Goal: Contribute content: Add original content to the website for others to see

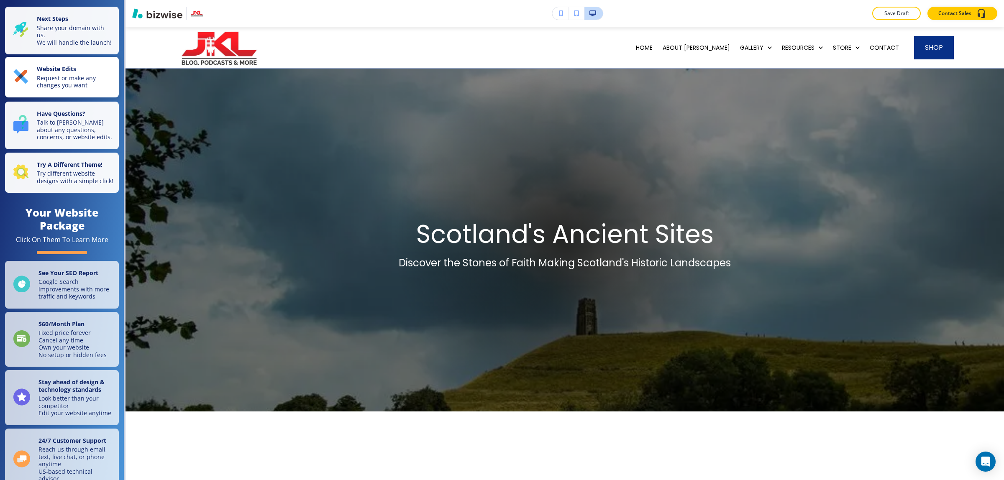
click at [61, 89] on p "Request or make any changes you want" at bounding box center [75, 81] width 77 height 15
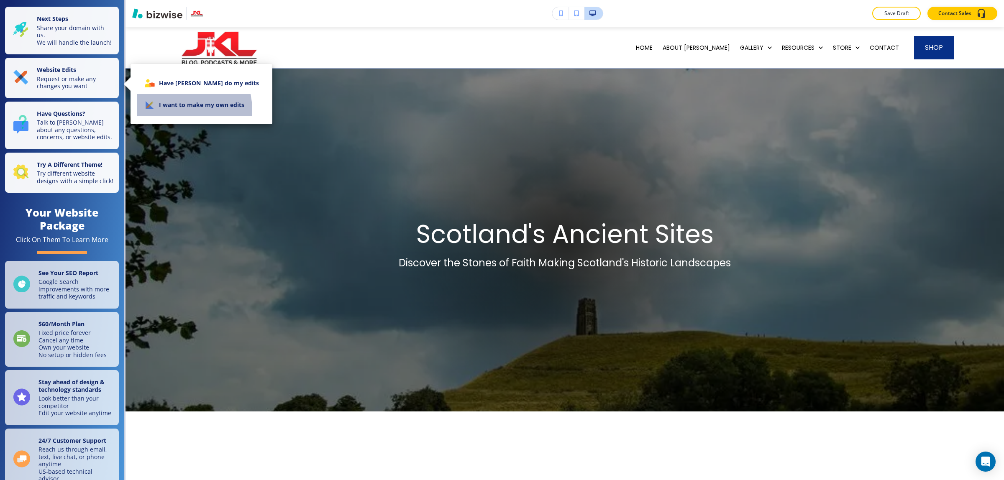
click at [181, 110] on li "I want to make my own edits" at bounding box center [201, 105] width 128 height 22
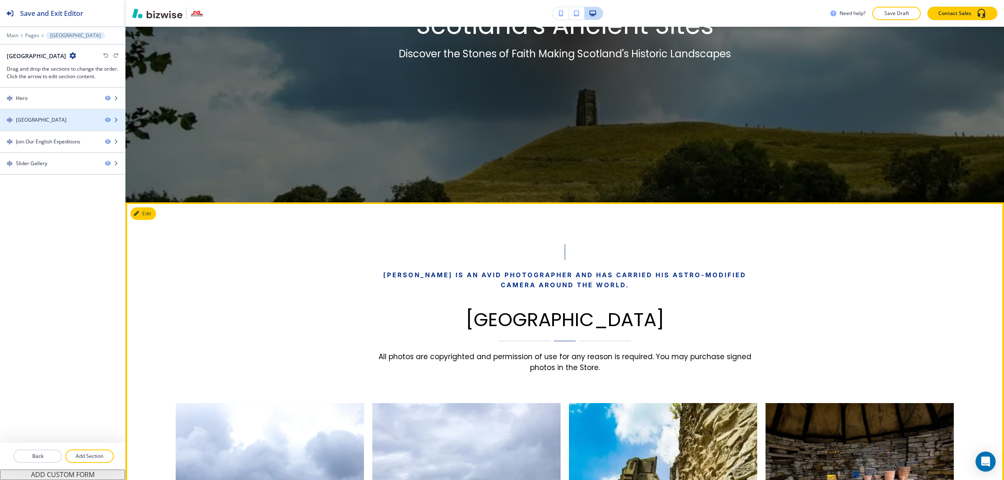
click at [51, 118] on div "[GEOGRAPHIC_DATA]" at bounding box center [49, 120] width 98 height 8
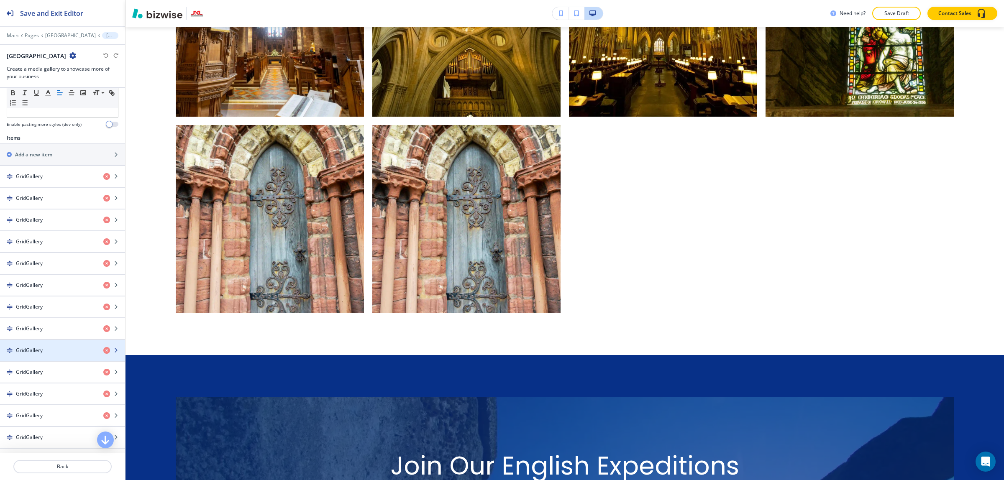
scroll to position [523, 0]
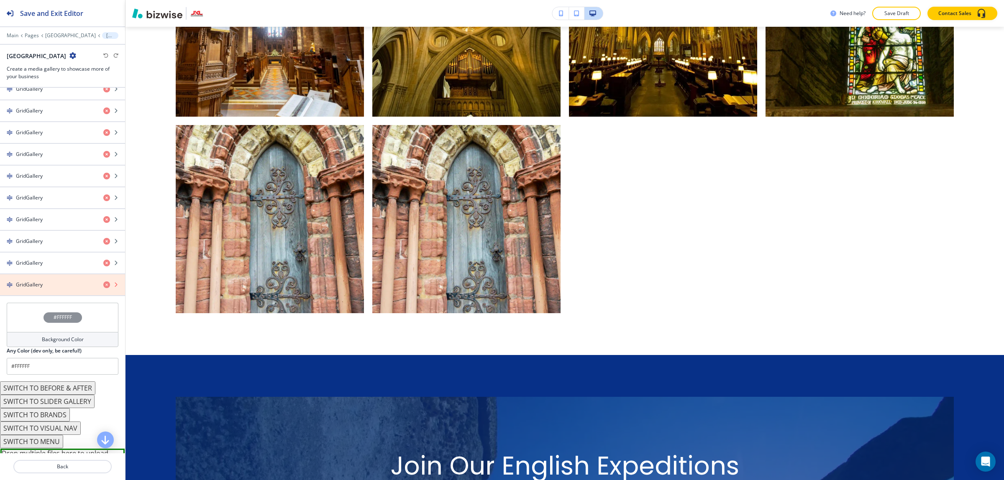
click at [103, 288] on icon "button" at bounding box center [106, 284] width 7 height 7
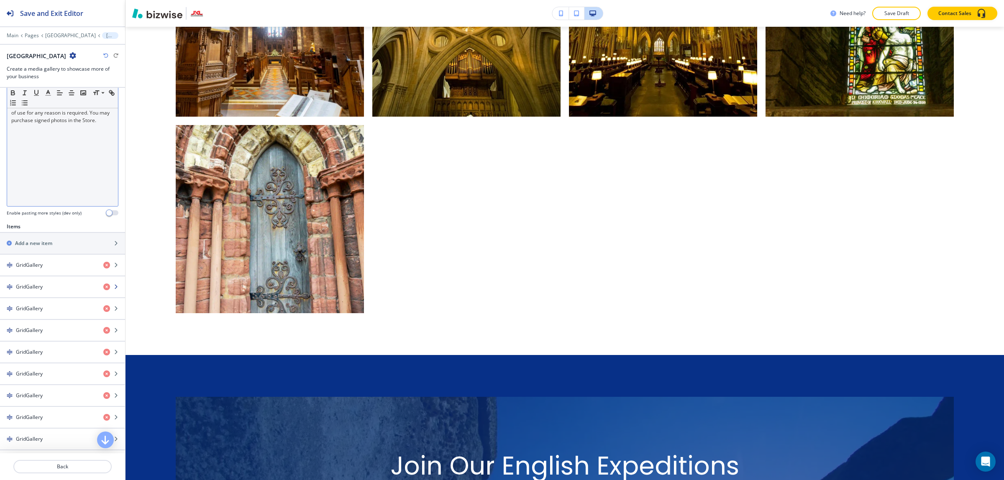
scroll to position [157, 0]
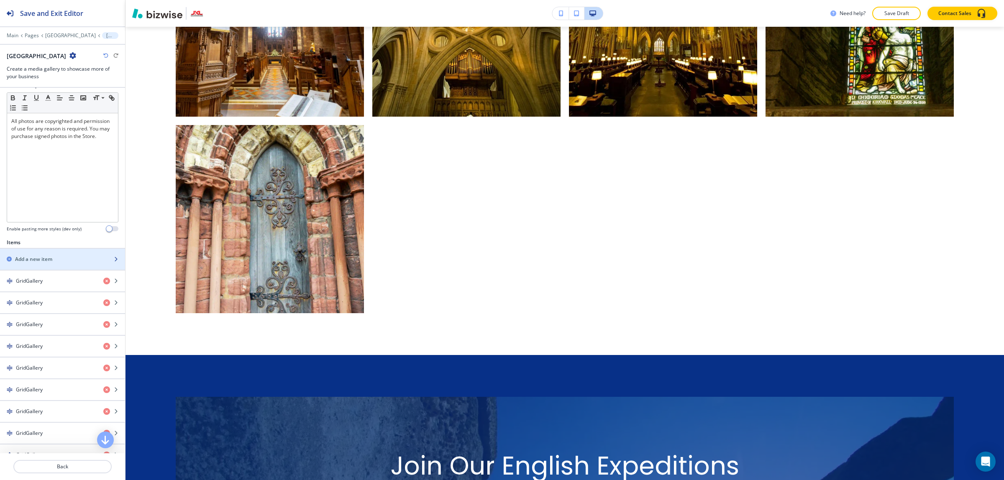
click at [62, 261] on div "Add a new item" at bounding box center [53, 260] width 107 height 8
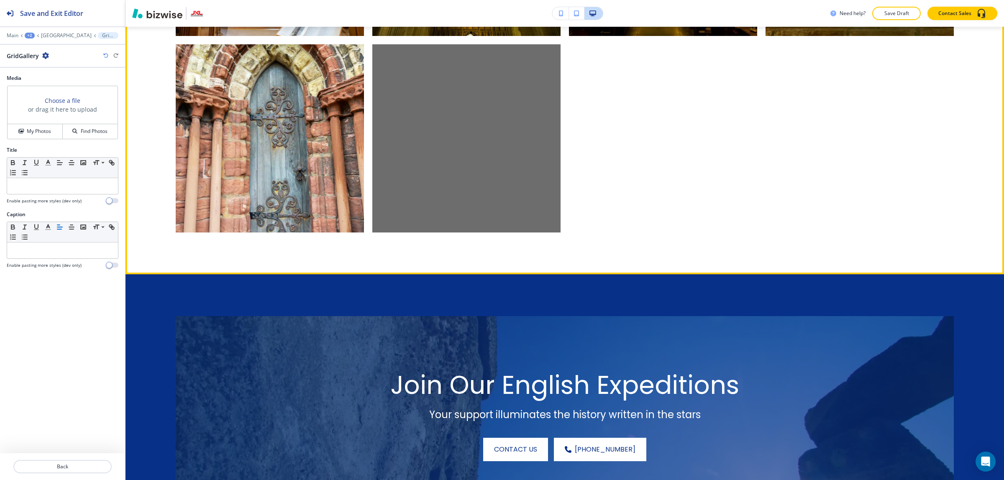
scroll to position [1364, 0]
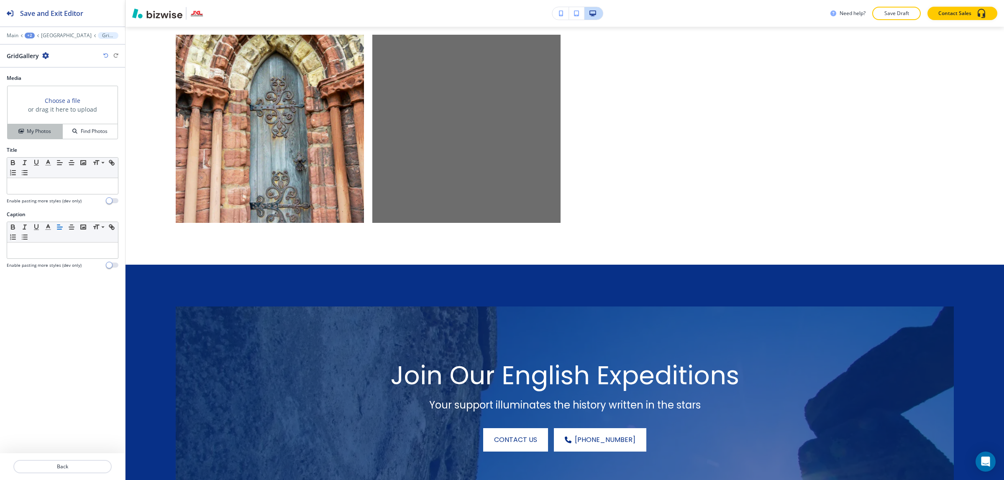
click at [46, 133] on h4 "My Photos" at bounding box center [39, 132] width 24 height 8
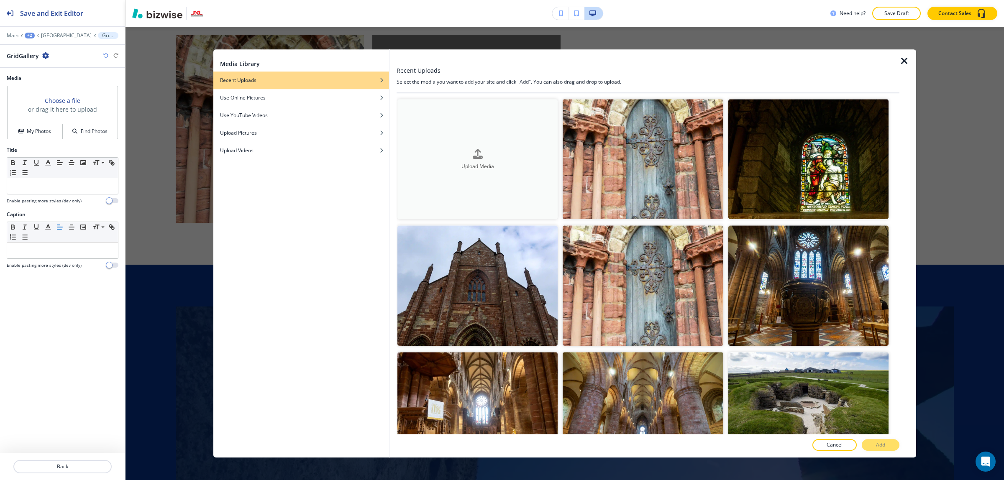
click at [487, 156] on div "Upload Media" at bounding box center [477, 159] width 160 height 21
drag, startPoint x: 906, startPoint y: 57, endPoint x: 667, endPoint y: 127, distance: 249.1
click at [667, 127] on div "Media Library Recent Uploads Use Online Pictures Use YouTube Videos Upload Pict…" at bounding box center [564, 253] width 703 height 408
click at [470, 172] on button "Upload Media" at bounding box center [477, 159] width 160 height 120
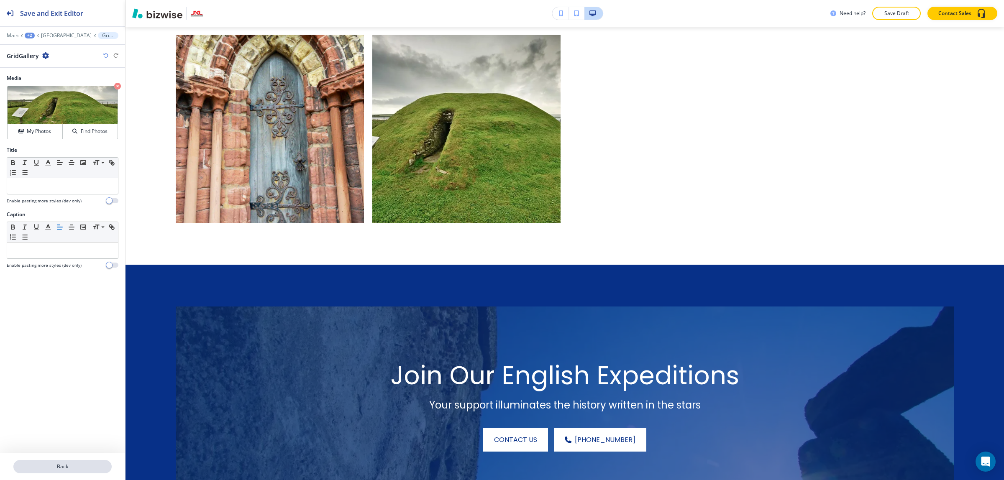
click at [50, 463] on button "Back" at bounding box center [62, 466] width 98 height 13
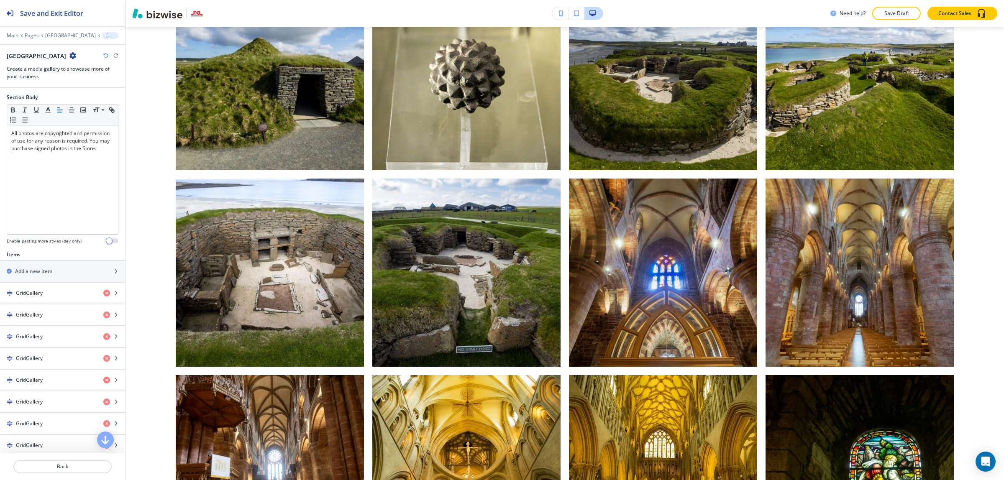
scroll to position [209, 0]
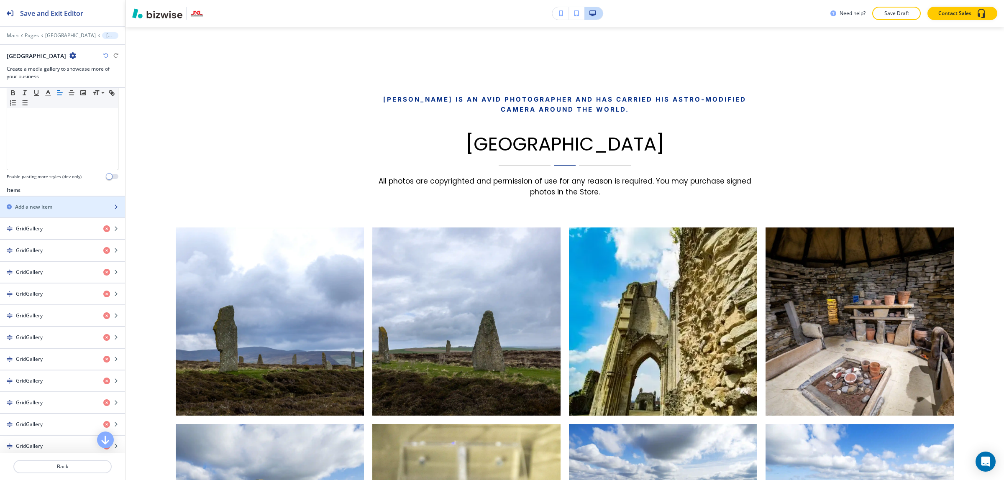
click at [54, 217] on div "button" at bounding box center [62, 214] width 125 height 7
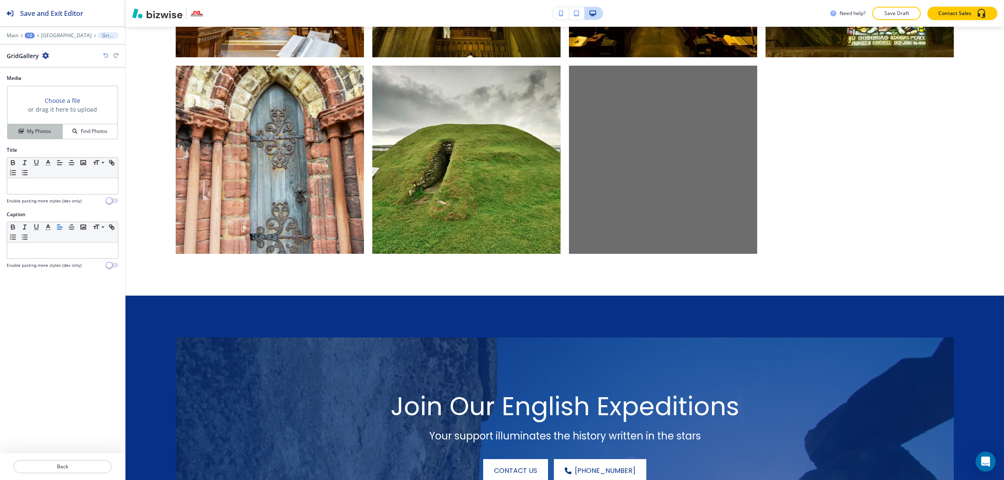
scroll to position [1364, 0]
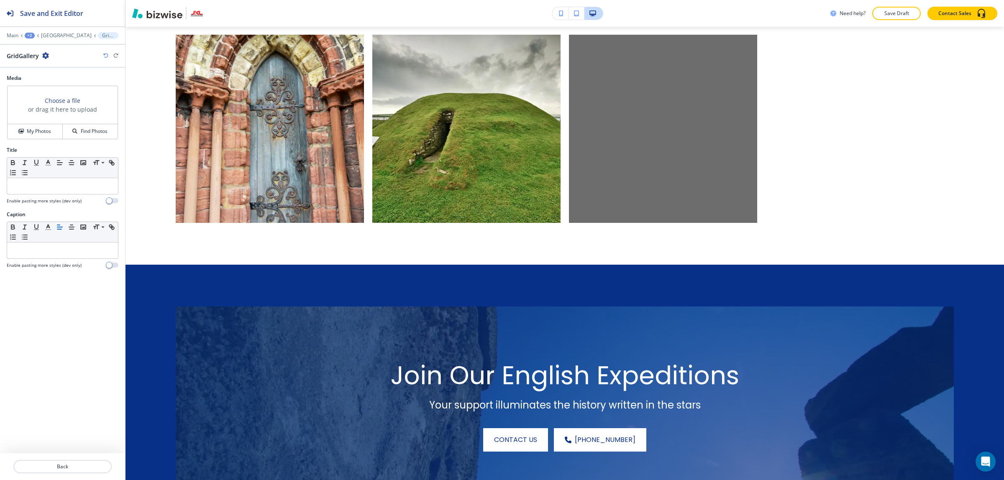
click at [36, 133] on h4 "My Photos" at bounding box center [39, 132] width 24 height 8
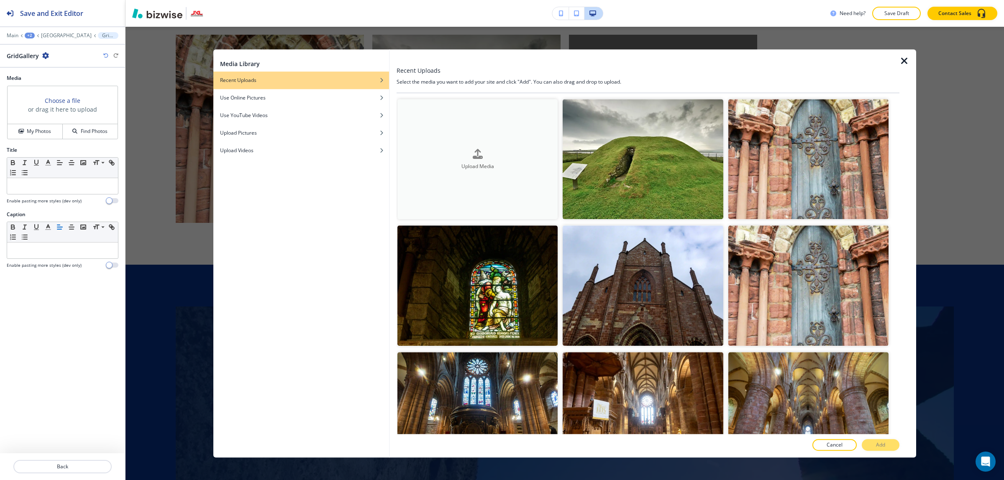
click at [520, 184] on button "Upload Media" at bounding box center [477, 159] width 160 height 120
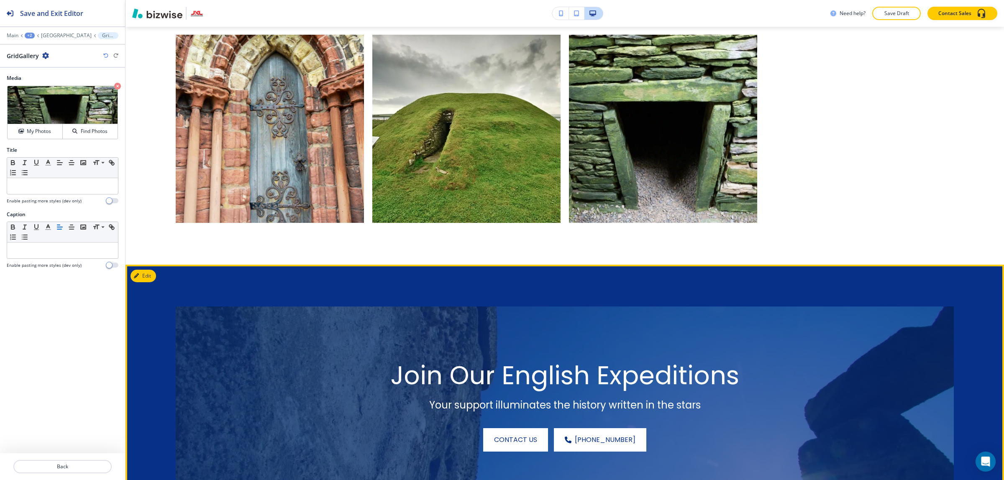
scroll to position [1207, 0]
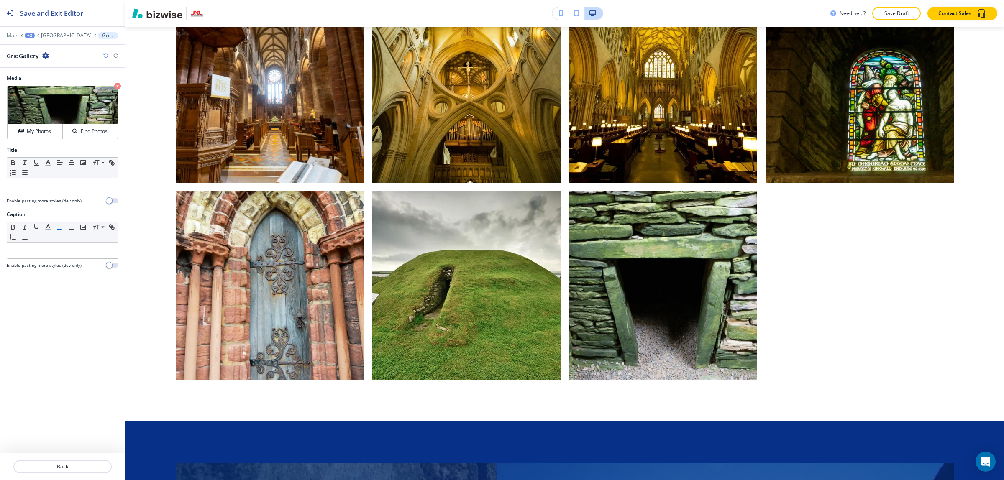
click at [61, 458] on div at bounding box center [62, 456] width 125 height 7
click at [61, 465] on p "Back" at bounding box center [62, 467] width 97 height 8
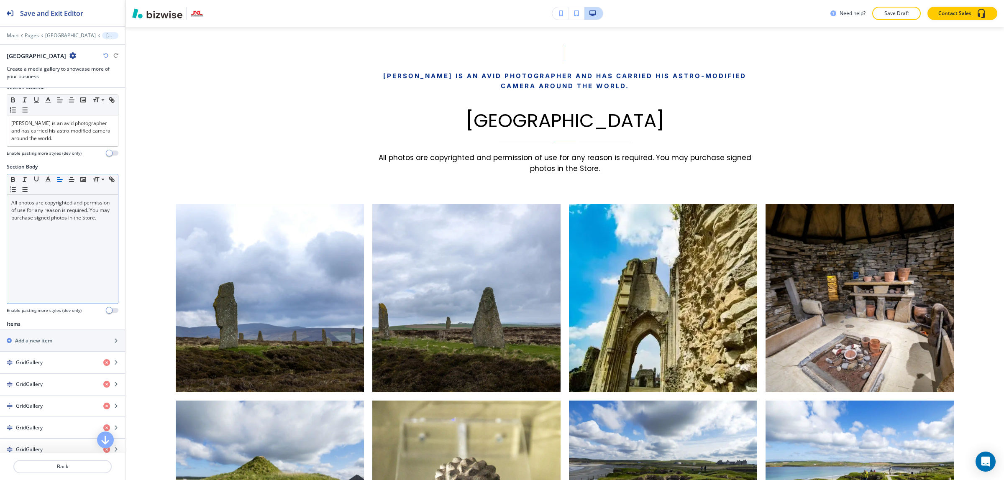
scroll to position [105, 0]
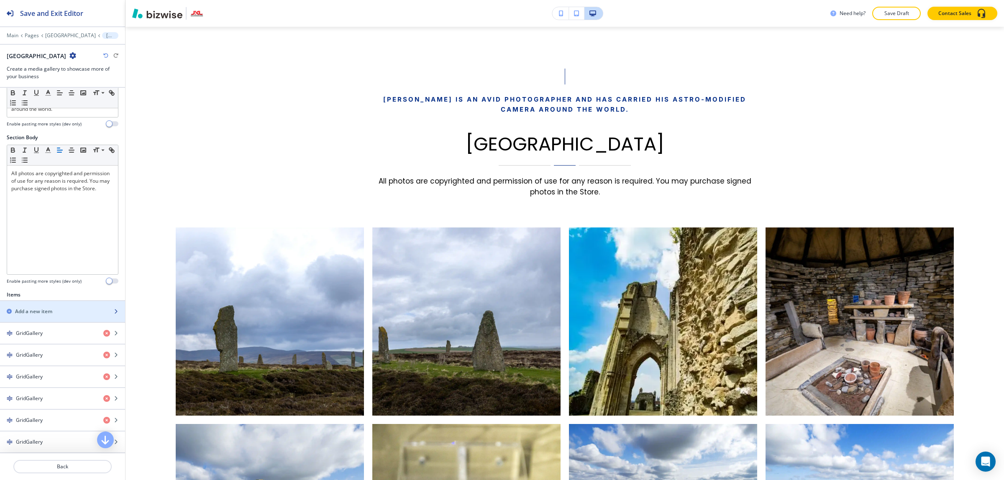
click at [55, 302] on div "button" at bounding box center [62, 304] width 125 height 7
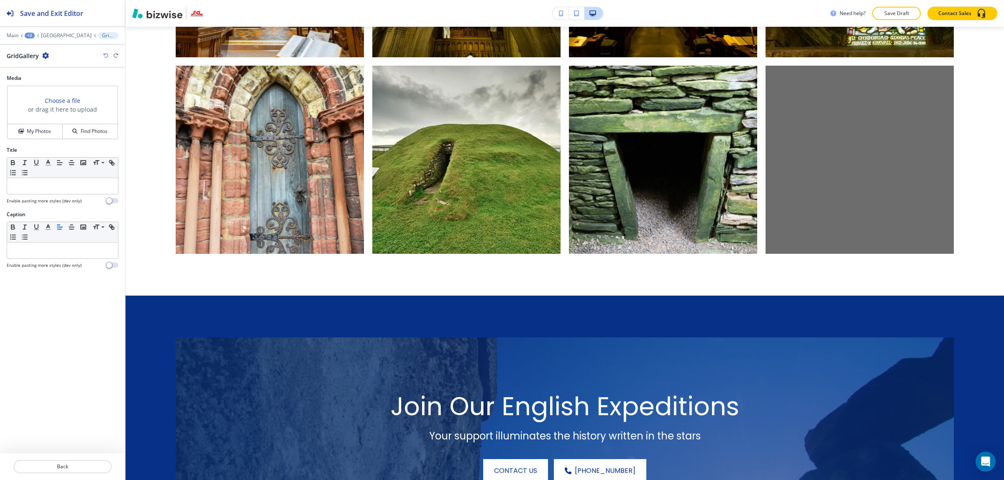
scroll to position [1364, 0]
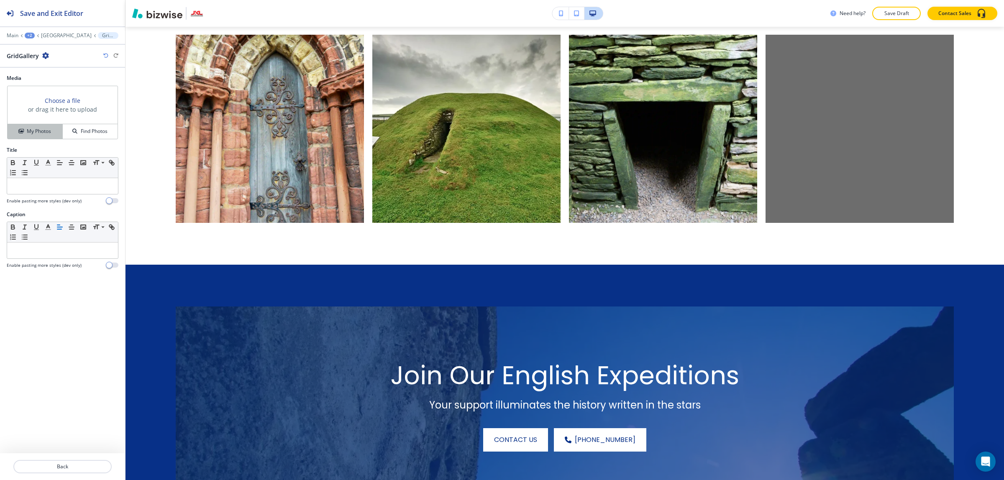
click at [44, 137] on button "My Photos" at bounding box center [35, 131] width 55 height 15
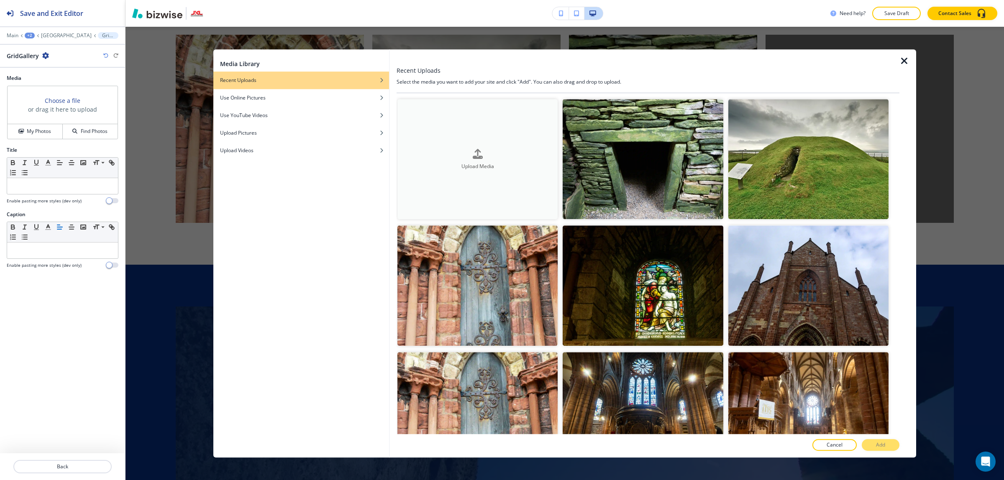
click at [494, 186] on button "Upload Media" at bounding box center [477, 159] width 160 height 120
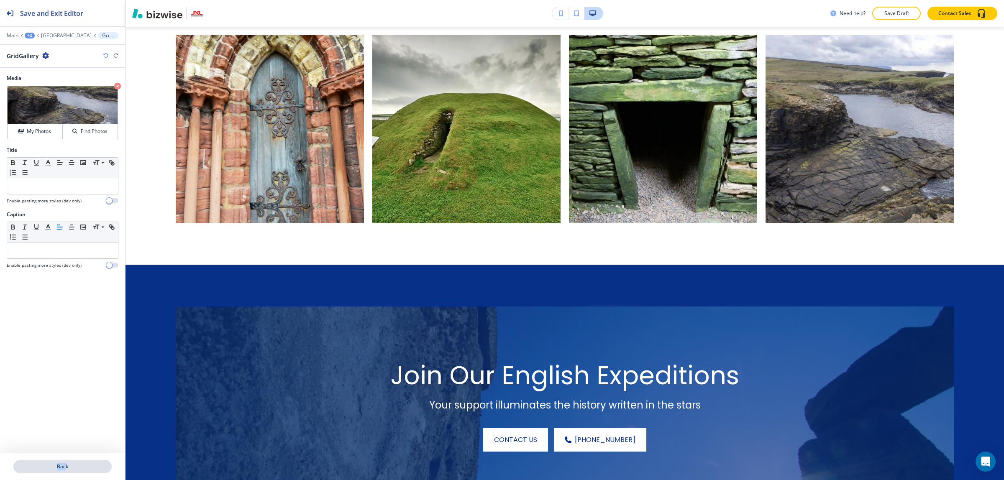
click at [66, 460] on div "Back" at bounding box center [62, 466] width 125 height 27
click at [66, 469] on p "Back" at bounding box center [62, 467] width 97 height 8
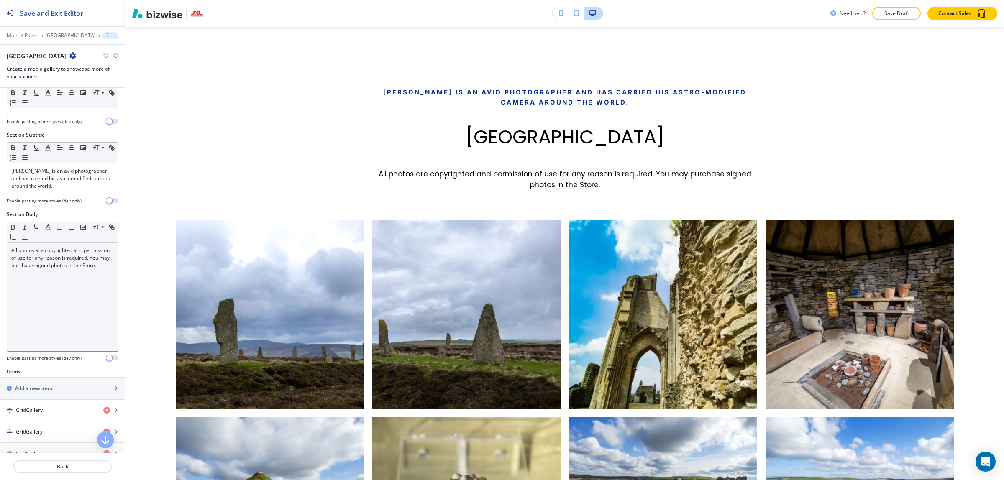
scroll to position [105, 0]
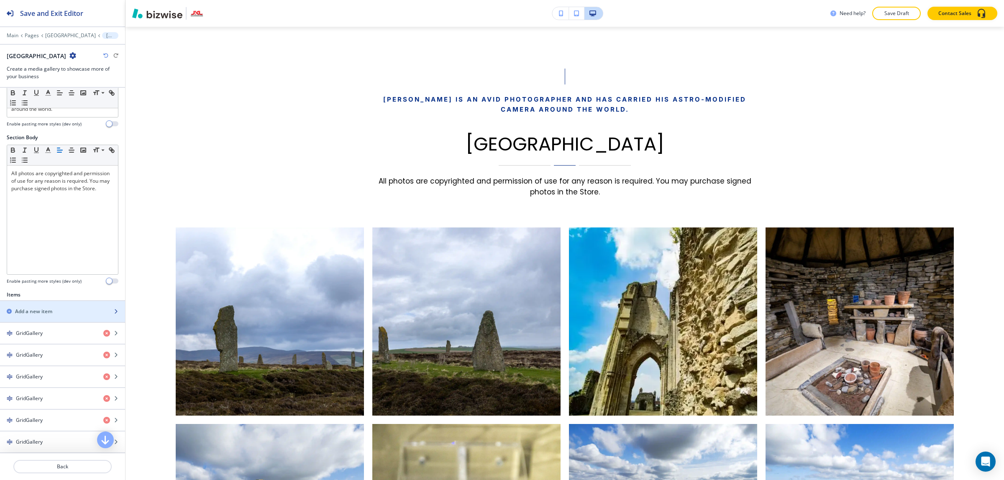
click at [51, 308] on div "button" at bounding box center [62, 304] width 125 height 7
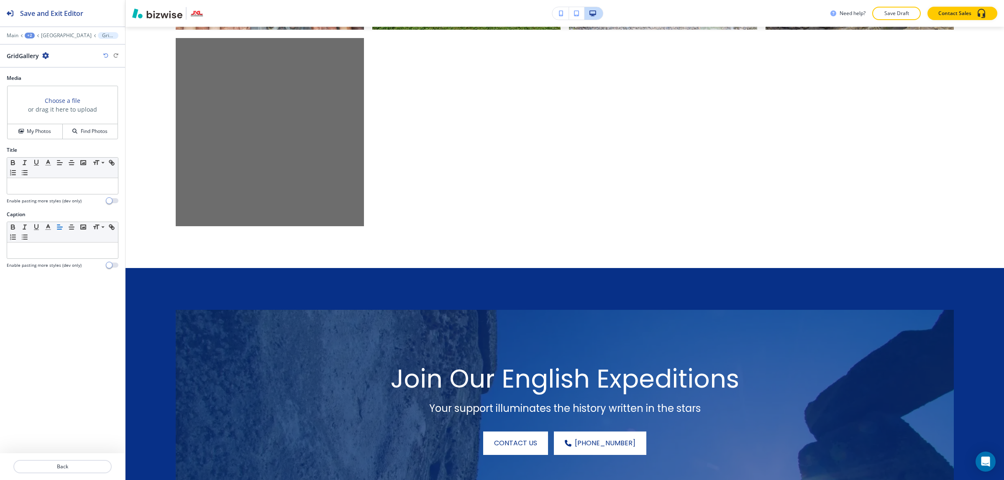
scroll to position [1558, 0]
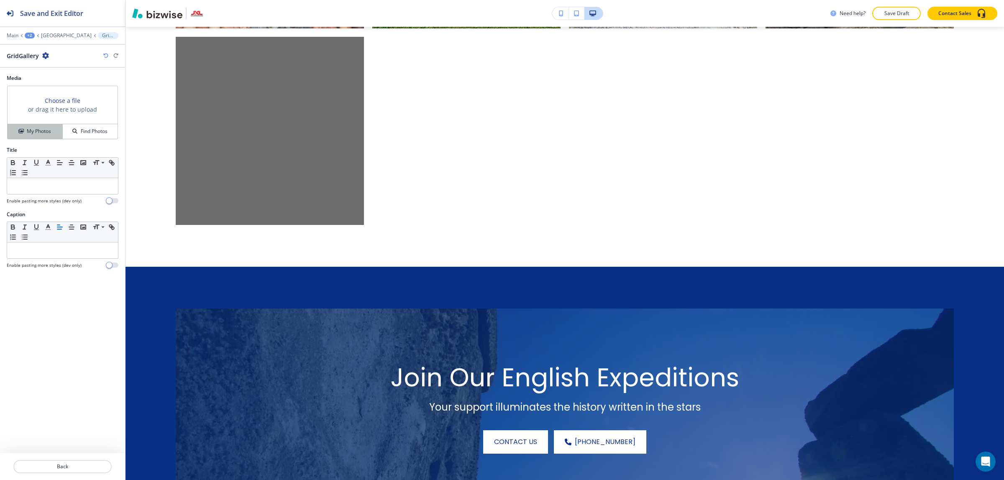
click at [46, 133] on h4 "My Photos" at bounding box center [39, 132] width 24 height 8
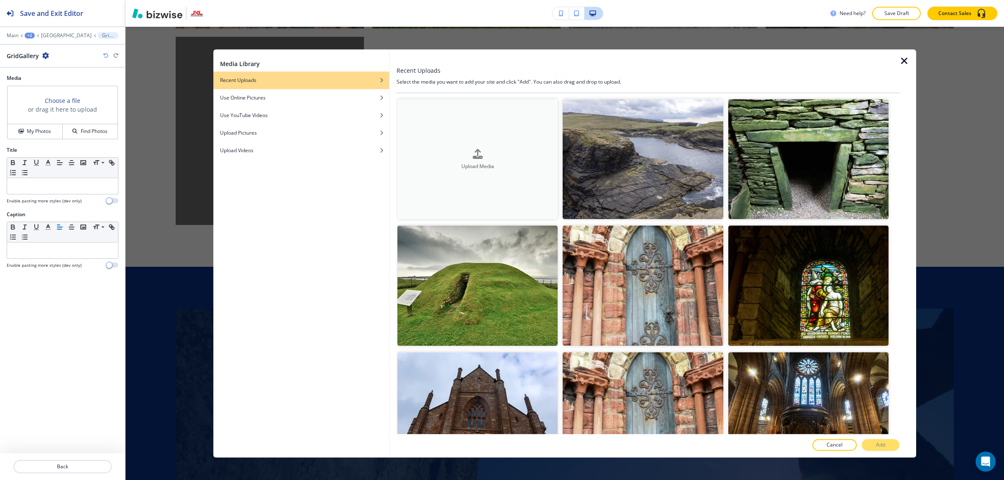
click at [513, 134] on button "Upload Media" at bounding box center [477, 159] width 160 height 120
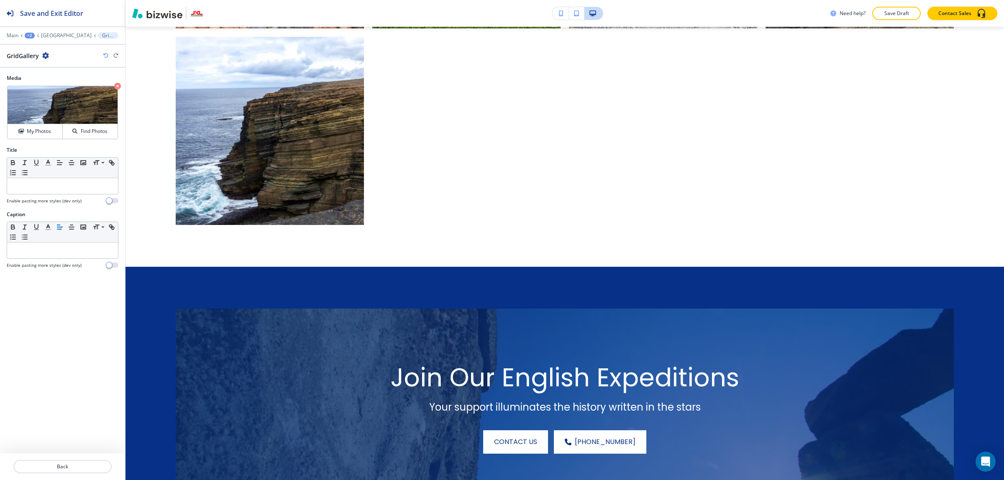
click at [68, 293] on div "Media Crop My Photos Find Photos Title Small Normal Large Huge Enable pasting m…" at bounding box center [62, 261] width 125 height 386
click at [84, 468] on p "Back" at bounding box center [62, 467] width 97 height 8
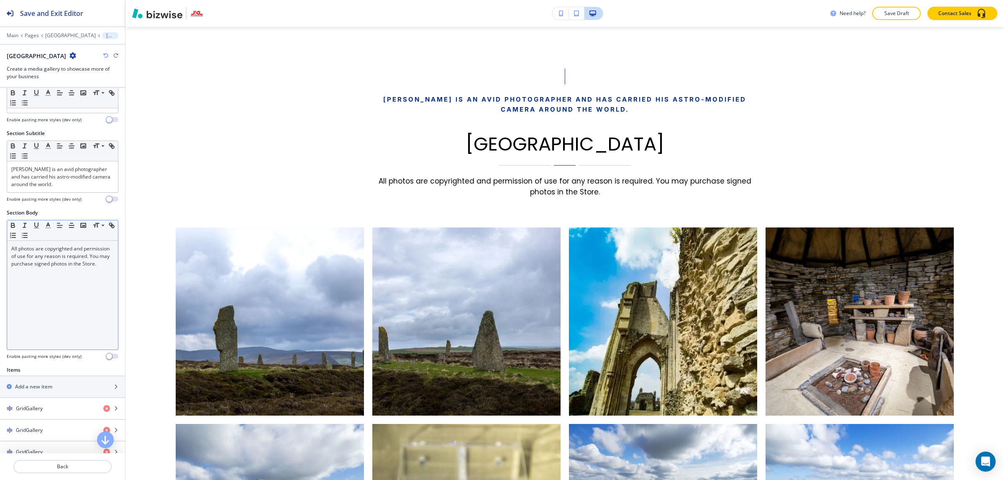
scroll to position [157, 0]
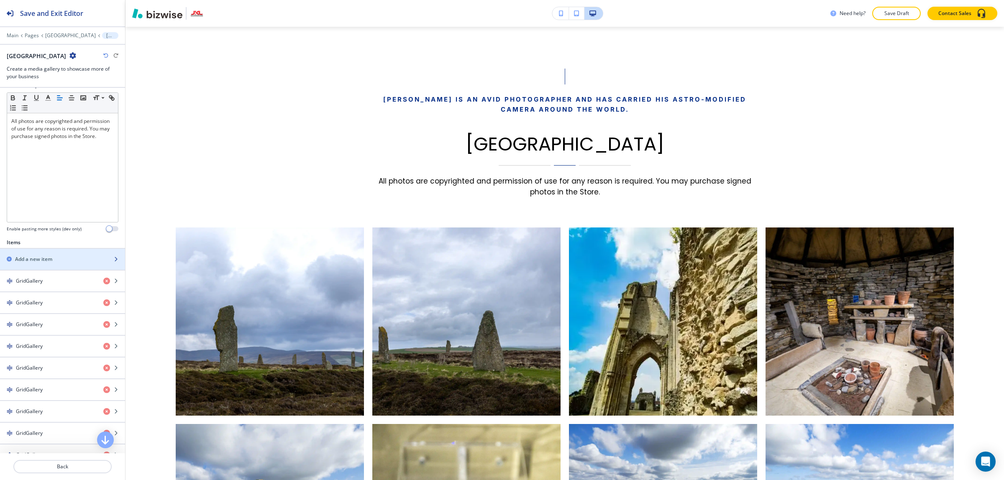
click at [47, 262] on h2 "Add a new item" at bounding box center [33, 260] width 37 height 8
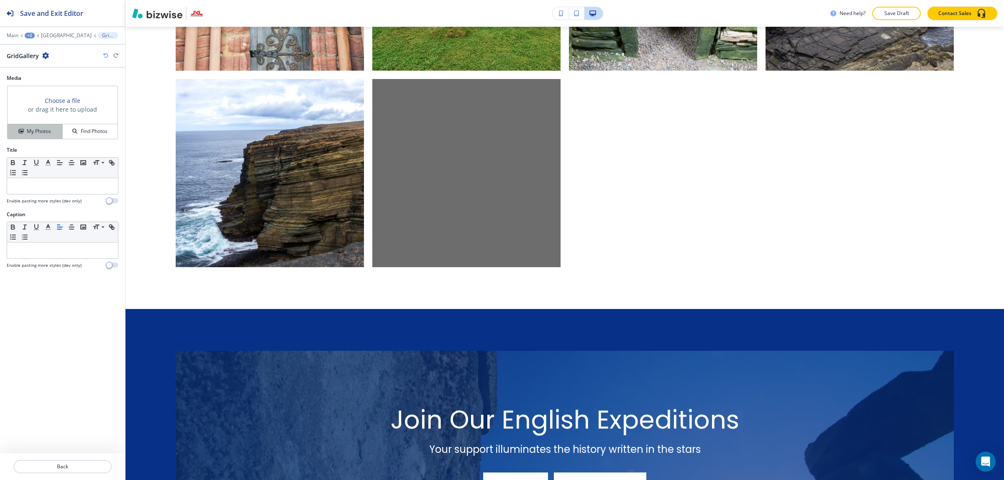
scroll to position [1558, 0]
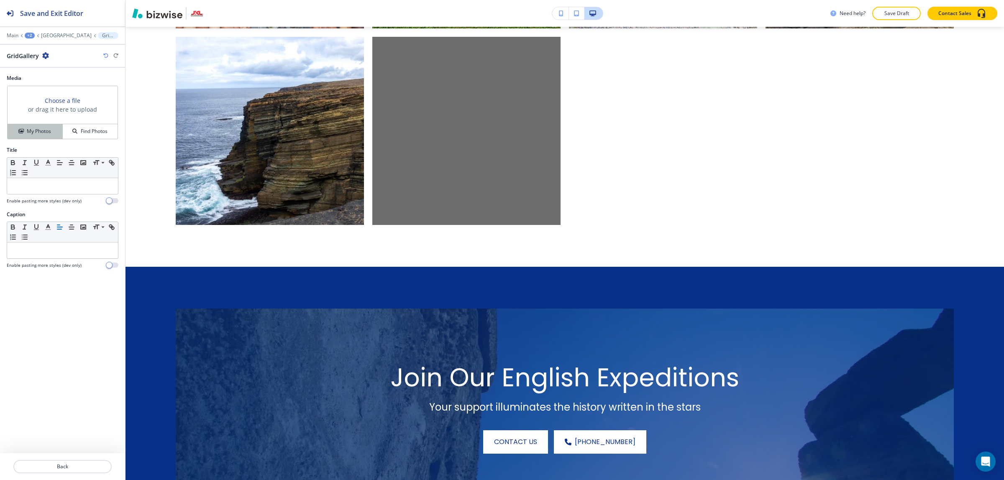
click at [37, 134] on h4 "My Photos" at bounding box center [39, 132] width 24 height 8
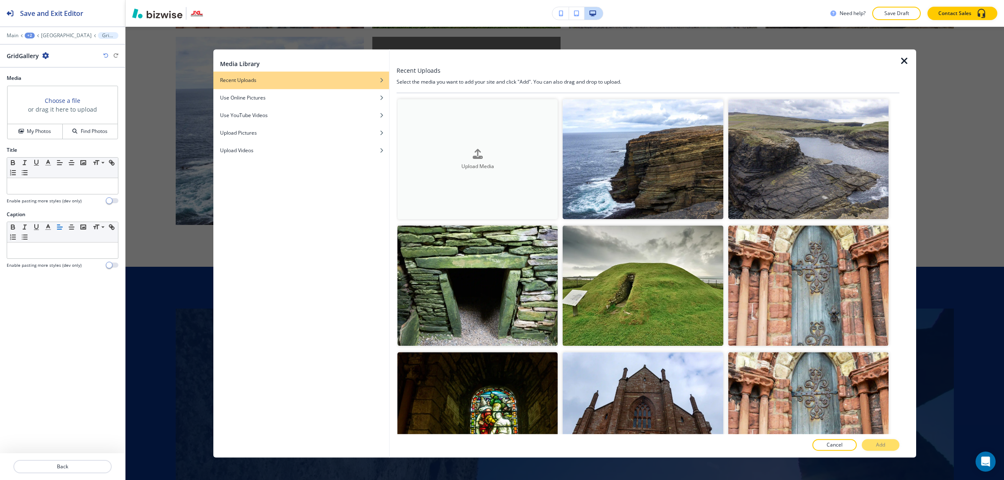
click at [524, 153] on div "Upload Media" at bounding box center [477, 159] width 160 height 21
